Goal: Task Accomplishment & Management: Manage account settings

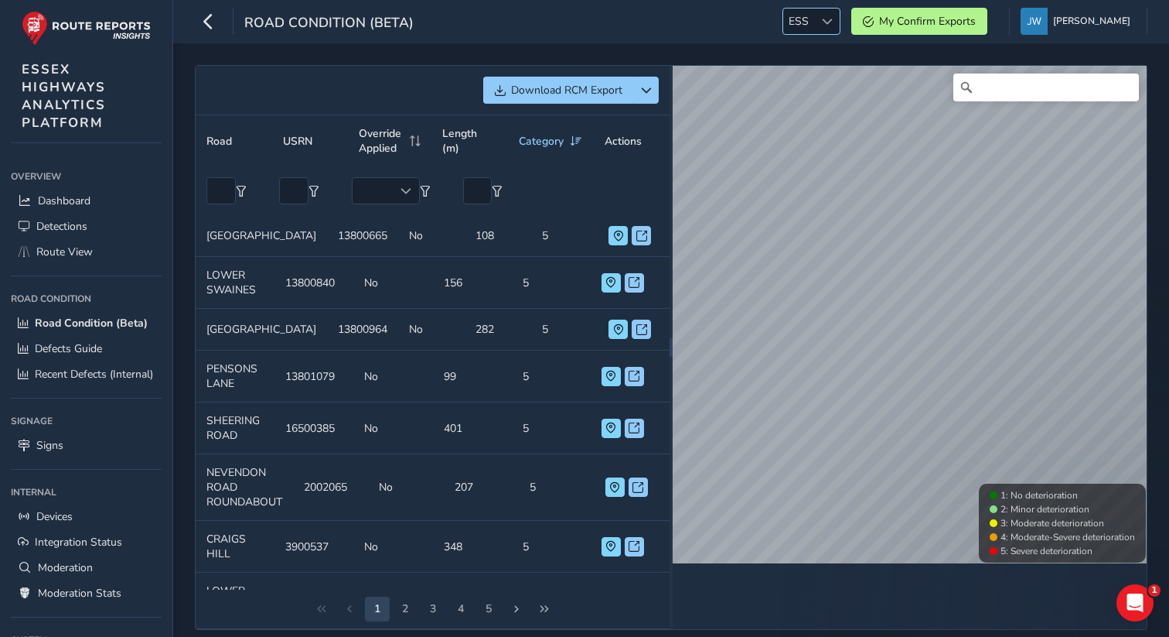
click at [831, 32] on div at bounding box center [827, 22] width 26 height 26
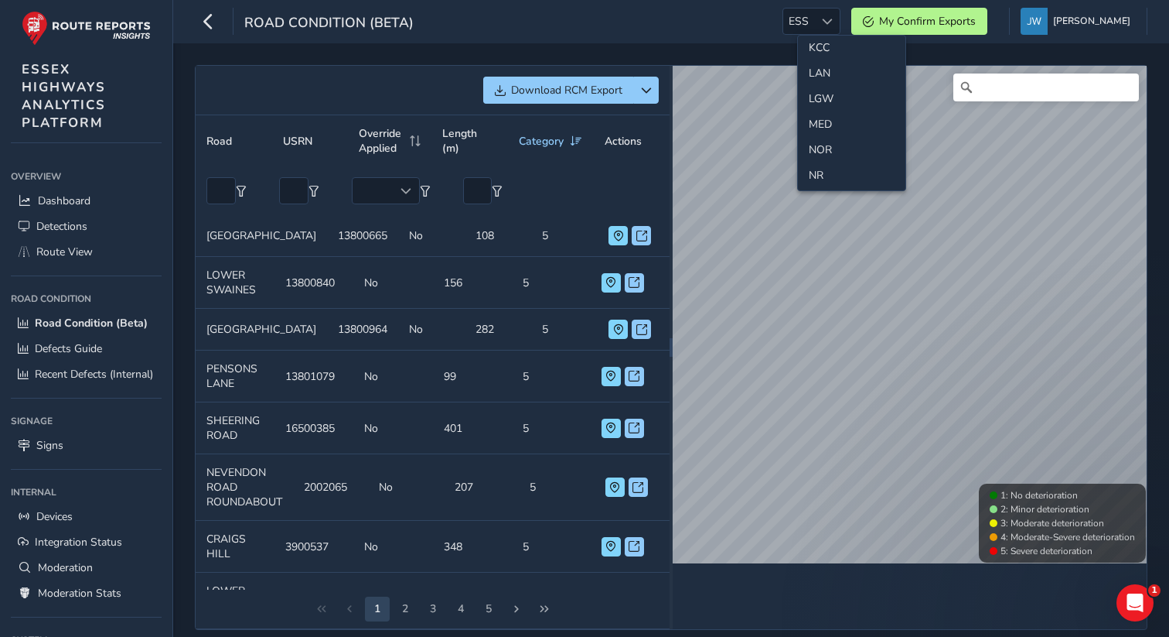
scroll to position [391, 0]
click at [825, 113] on li "LGW" at bounding box center [852, 122] width 108 height 26
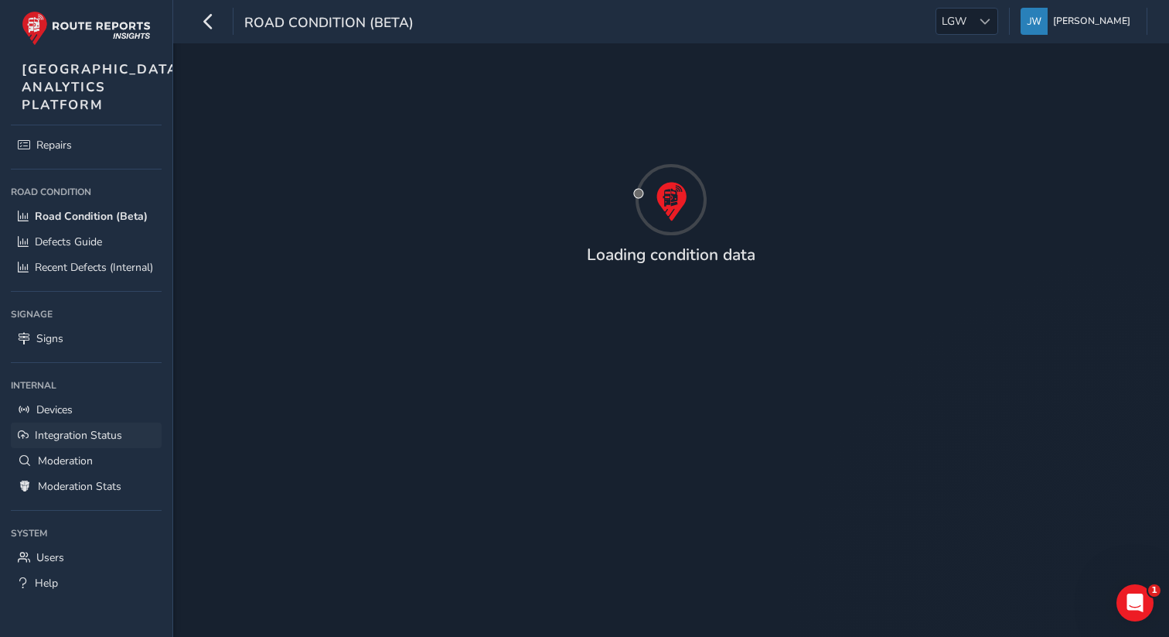
scroll to position [150, 0]
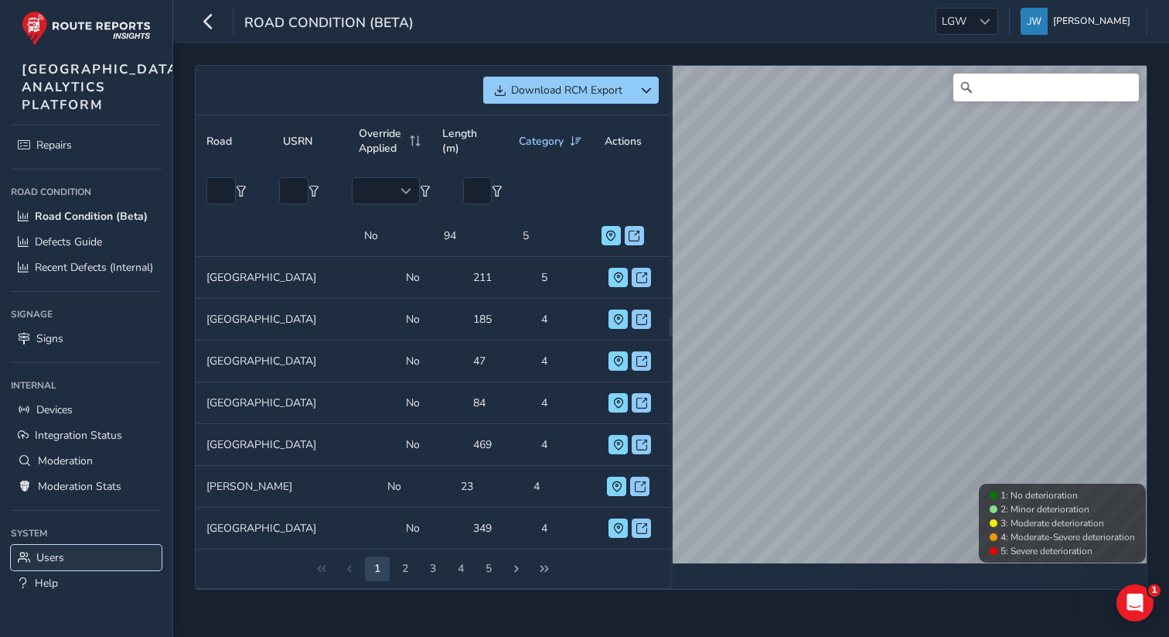
click at [53, 557] on span "Users" at bounding box center [50, 557] width 28 height 15
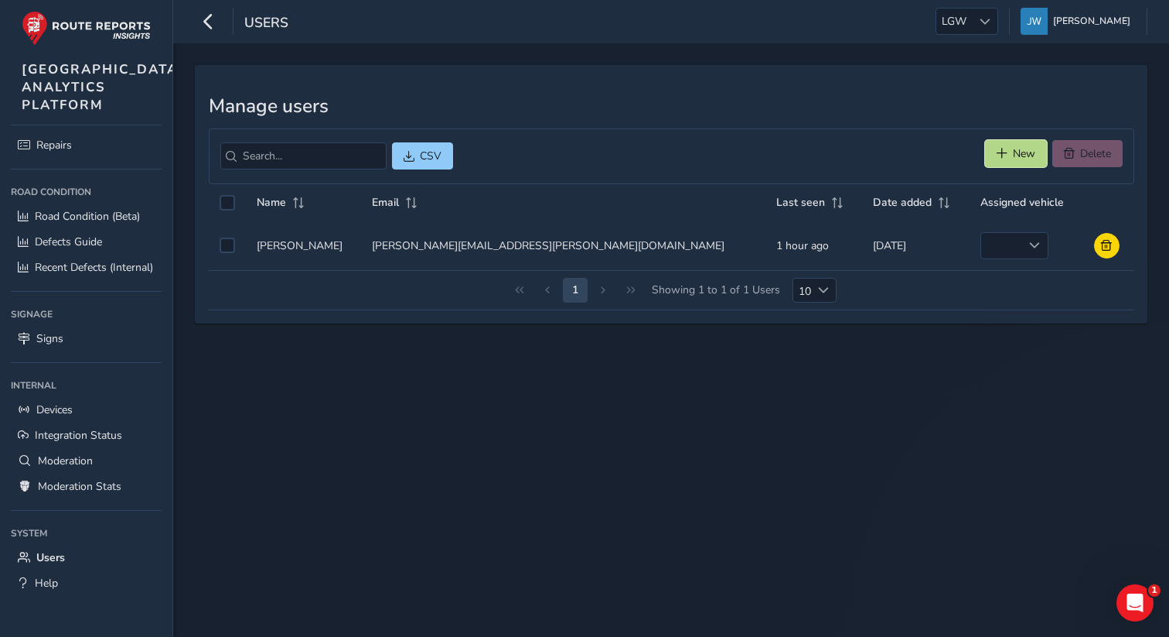
click at [1013, 149] on span "New" at bounding box center [1024, 153] width 22 height 15
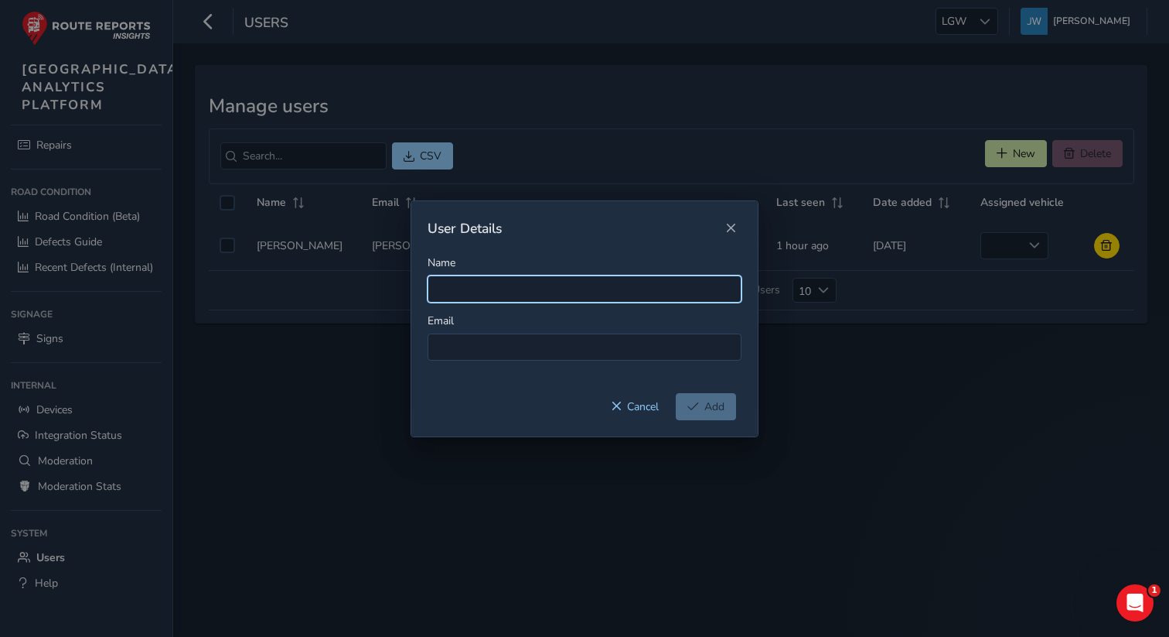
drag, startPoint x: 484, startPoint y: 293, endPoint x: 473, endPoint y: 332, distance: 40.4
click at [484, 292] on input "Name" at bounding box center [585, 288] width 314 height 27
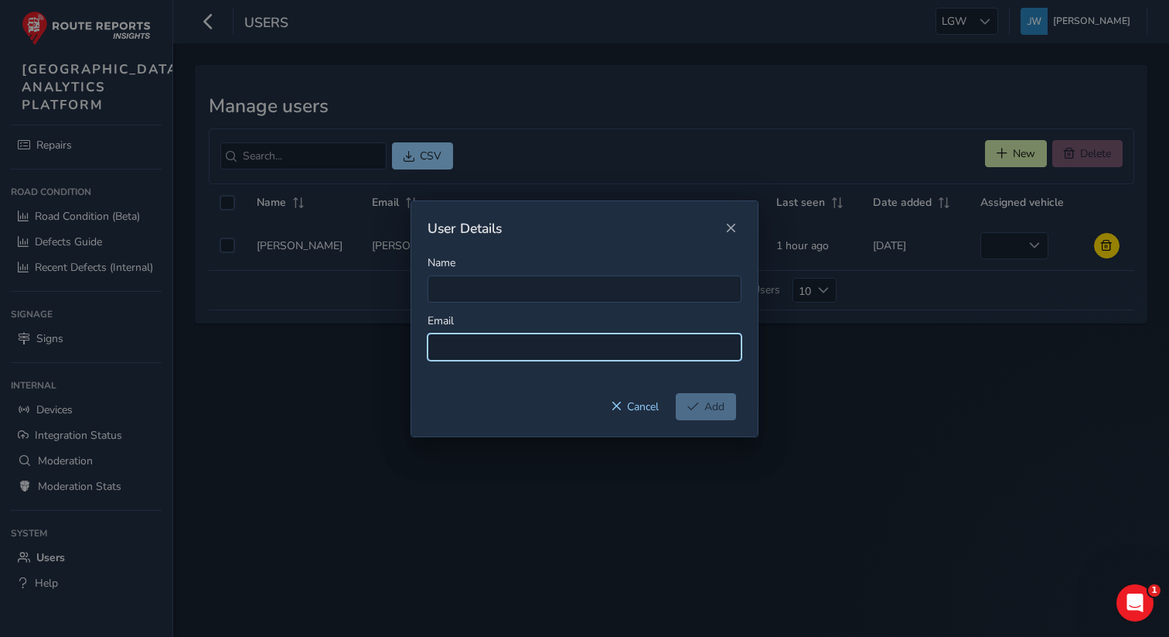
click at [463, 350] on input at bounding box center [585, 346] width 314 height 27
paste input "[PERSON_NAME][EMAIL_ADDRESS][DOMAIN_NAME]"
type input "[PERSON_NAME][EMAIL_ADDRESS][DOMAIN_NAME]"
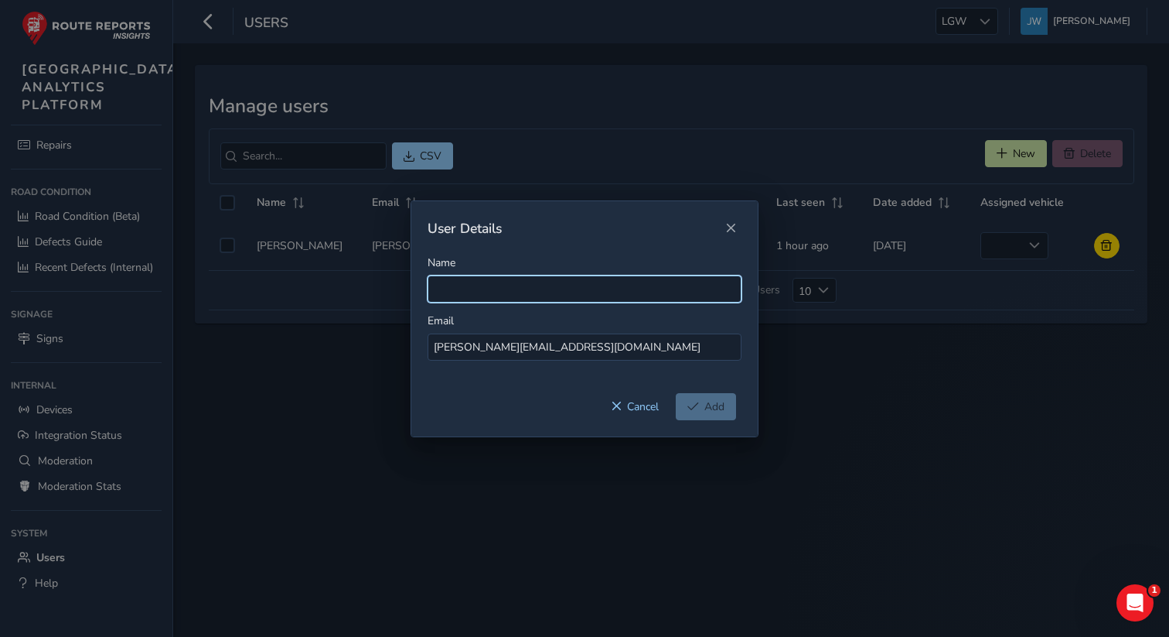
click at [469, 296] on input "Name" at bounding box center [585, 288] width 314 height 27
type input "[PERSON_NAME] Apps"
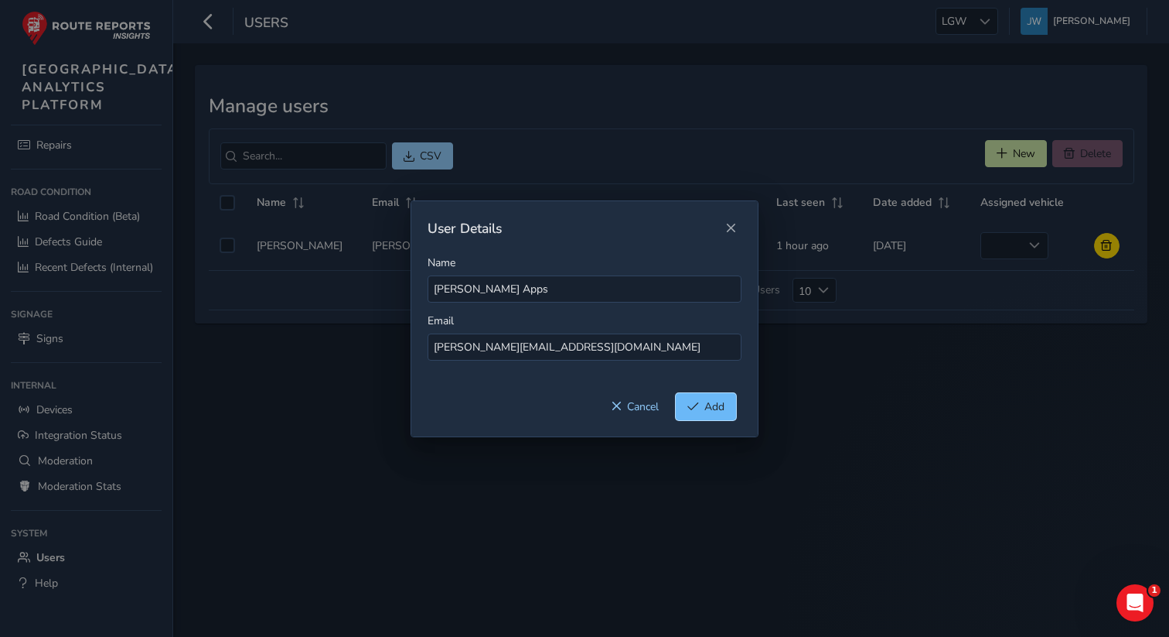
click at [710, 410] on span "Add" at bounding box center [715, 406] width 20 height 15
